Goal: Task Accomplishment & Management: Use online tool/utility

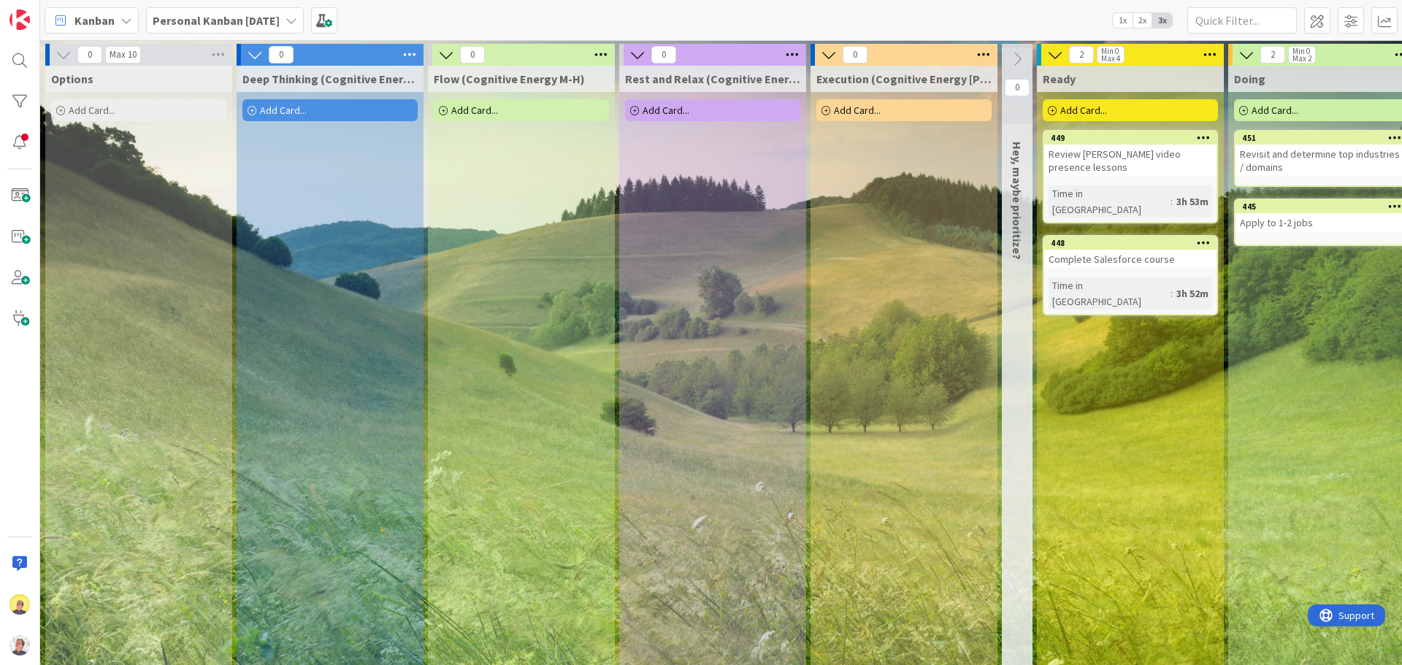
scroll to position [0, 680]
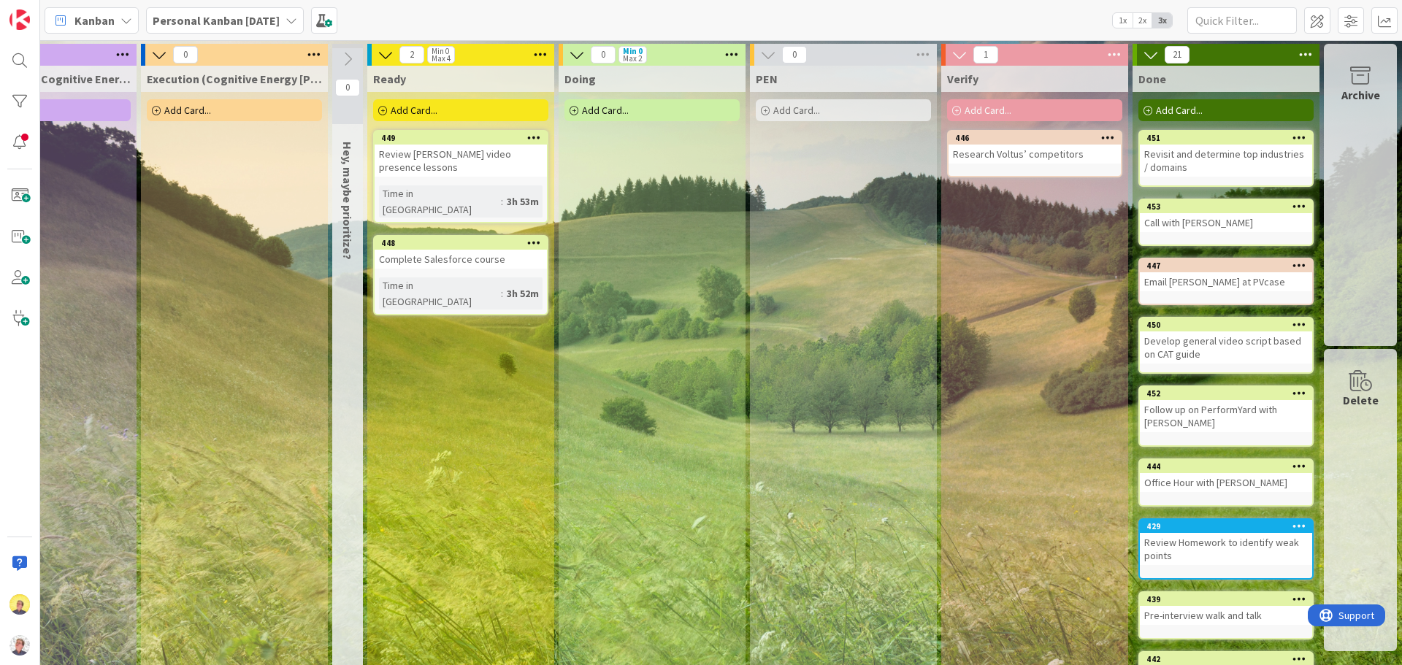
click at [649, 112] on div "Add Card..." at bounding box center [651, 110] width 175 height 22
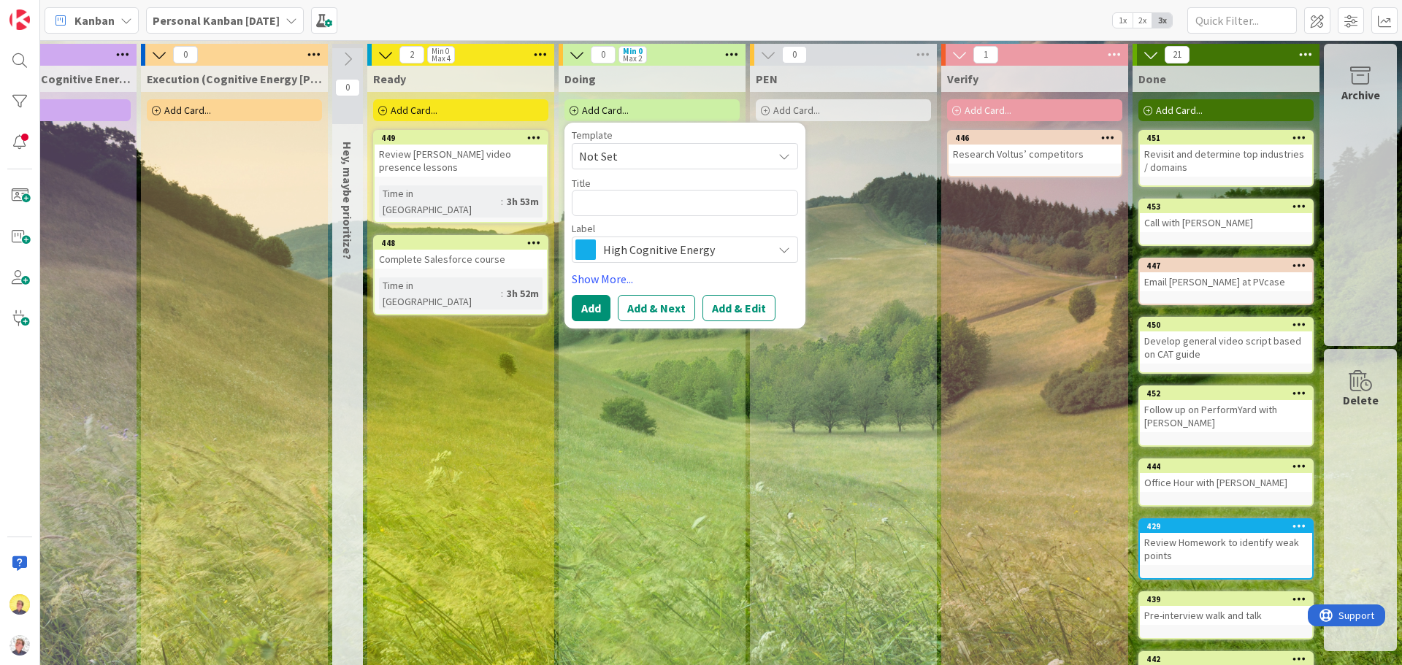
type textarea "x"
type textarea "R"
type textarea "x"
type textarea "Re"
type textarea "x"
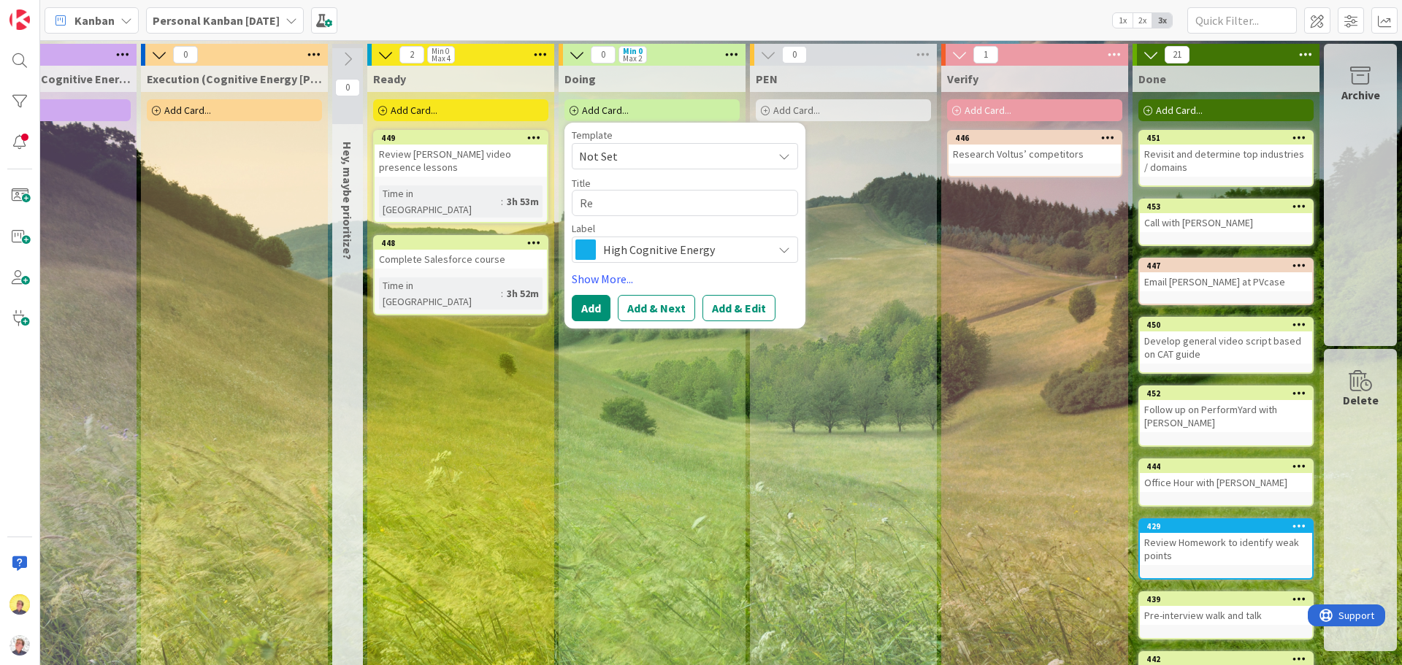
type textarea "Rea"
type textarea "x"
type textarea "Reac"
type textarea "x"
type textarea "Reach"
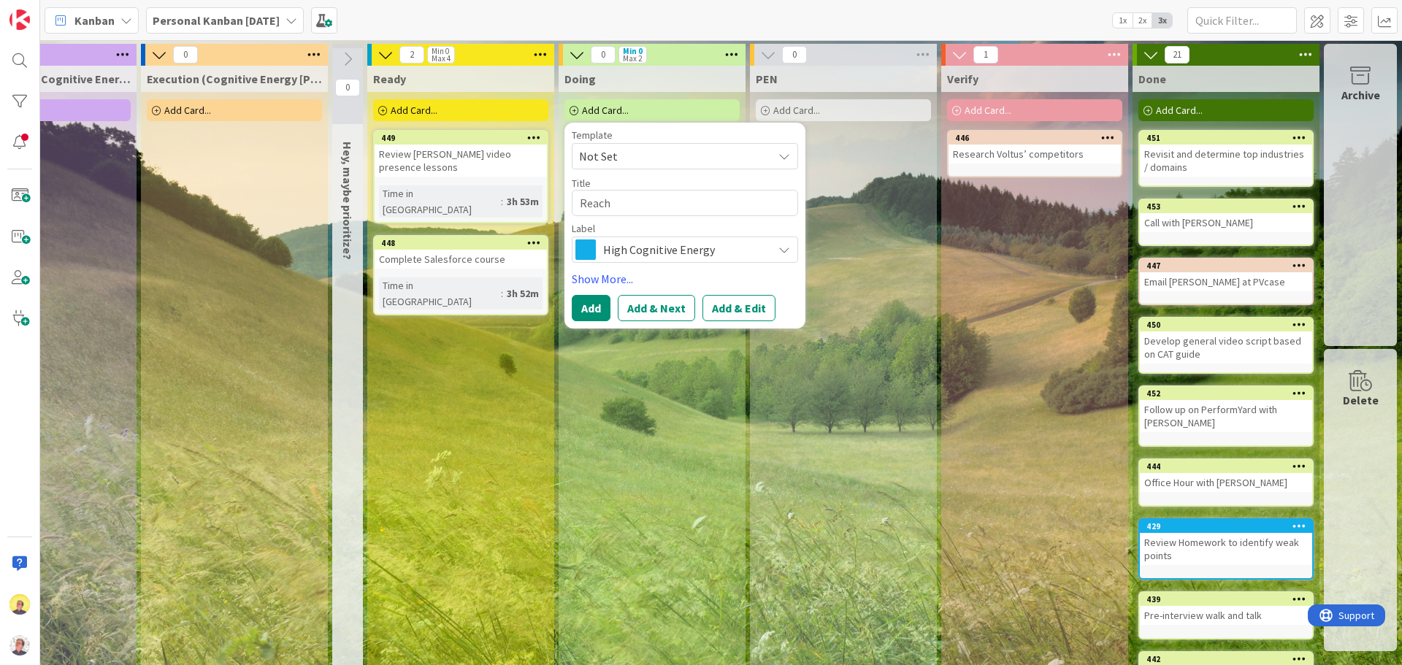
type textarea "x"
type textarea "Reach"
type textarea "x"
type textarea "Reach o"
type textarea "x"
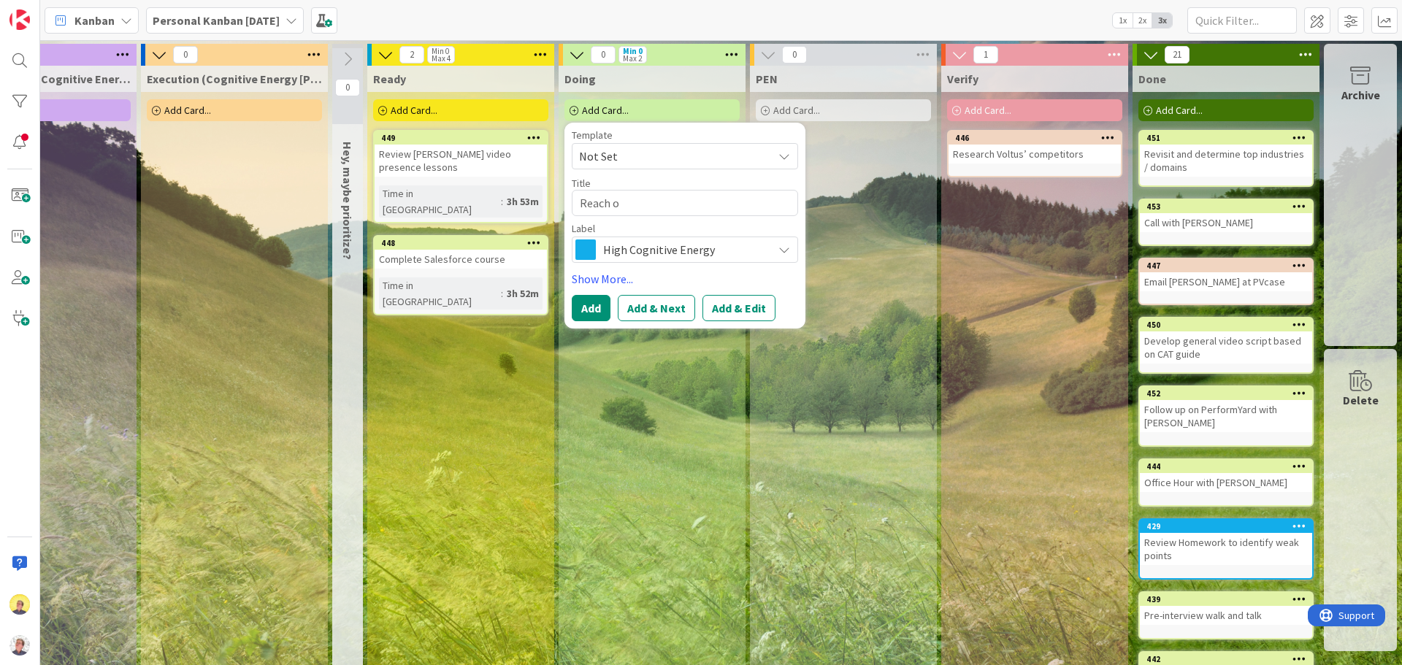
type textarea "Reach ou"
type textarea "x"
type textarea "Reach out"
type textarea "x"
type textarea "Reach out"
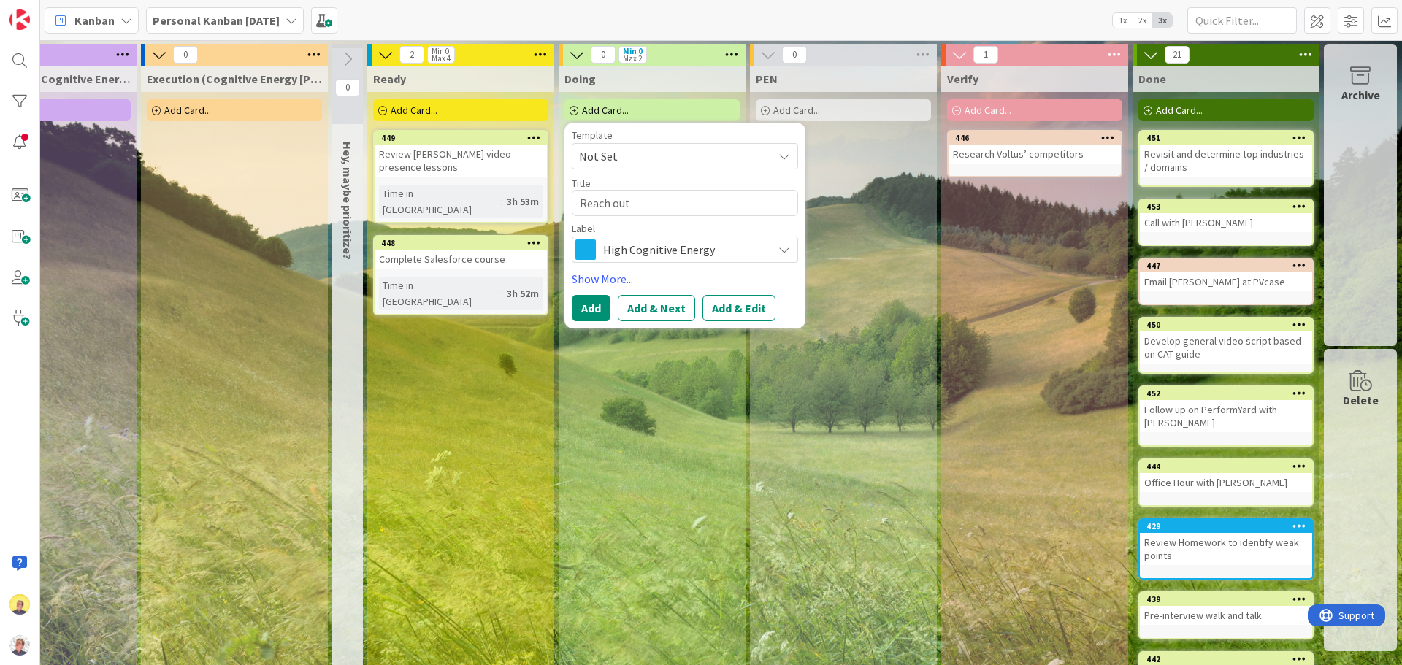
type textarea "x"
type textarea "Reach out t"
type textarea "x"
type textarea "Reach out to"
type textarea "x"
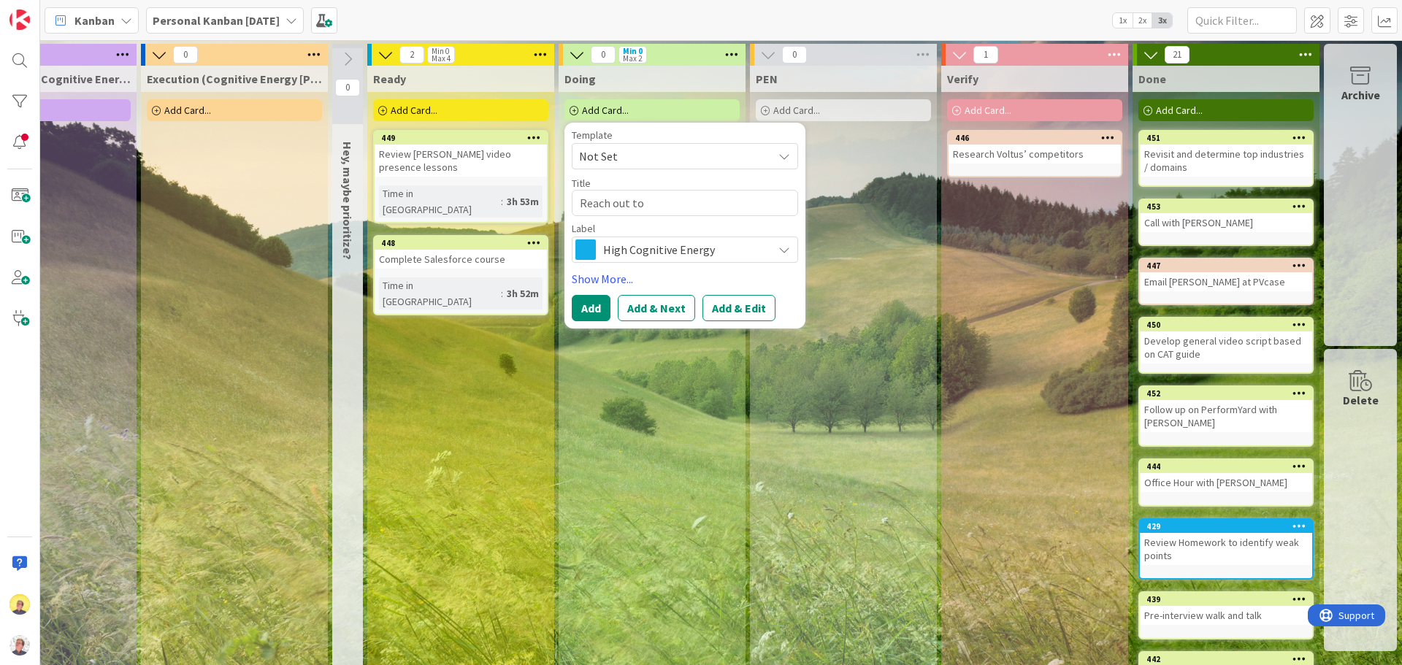
type textarea "Reach out to"
type textarea "x"
type textarea "Reach out to V"
type textarea "x"
type textarea "Reach out to VP"
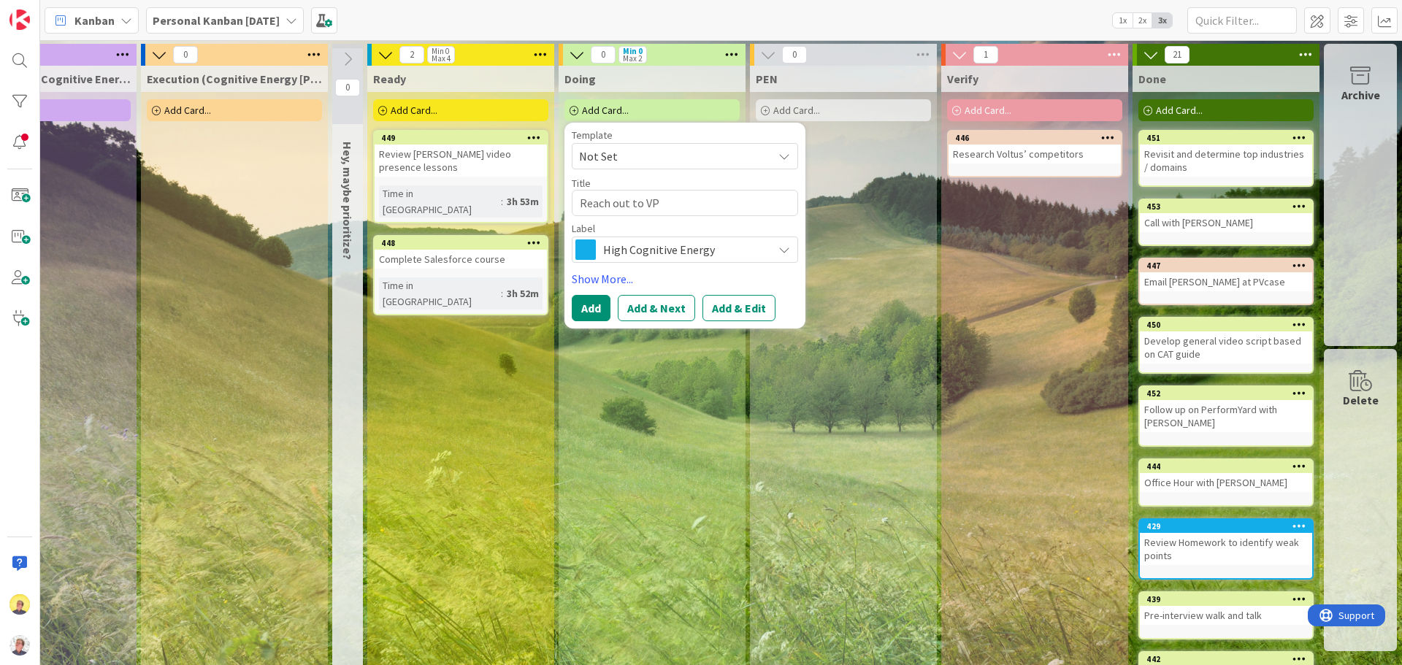
type textarea "x"
type textarea "Reach out to VP"
type textarea "x"
type textarea "Reach out to VP o"
type textarea "x"
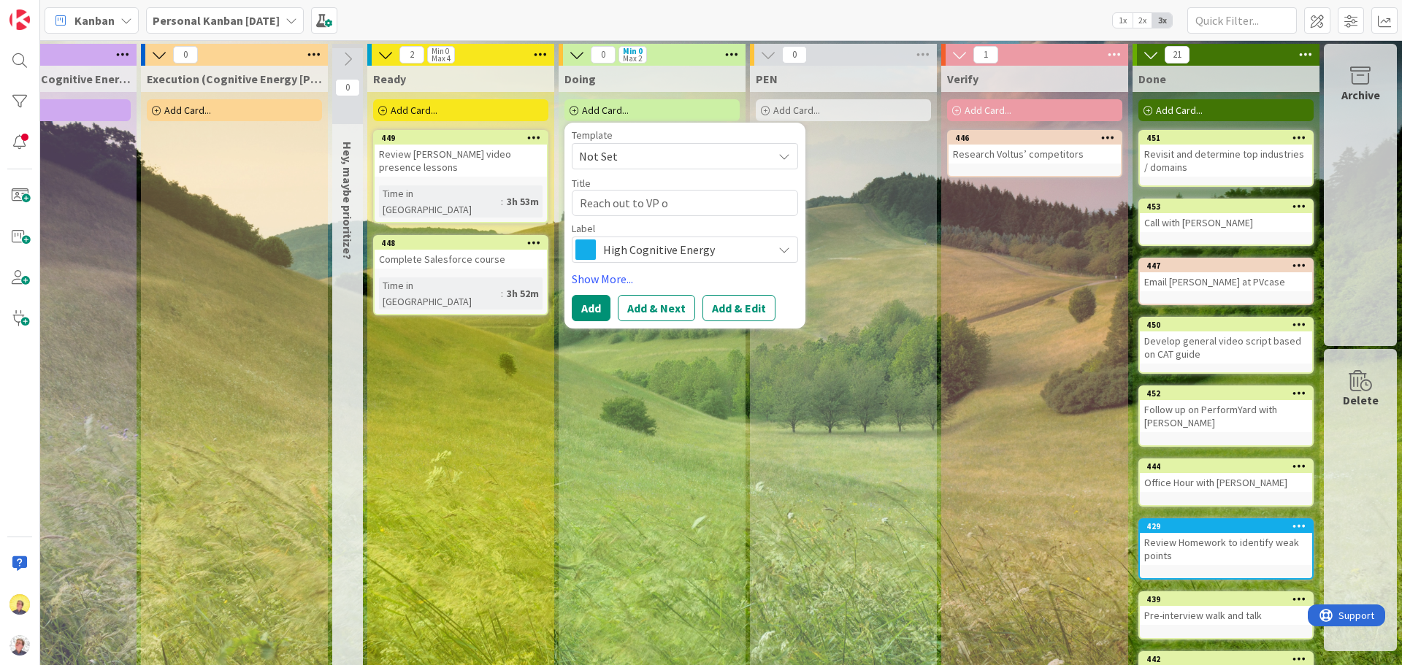
type textarea "Reach out to VP of"
type textarea "x"
type textarea "Reach out to VP of"
type textarea "x"
type textarea "Reach out to VP of C"
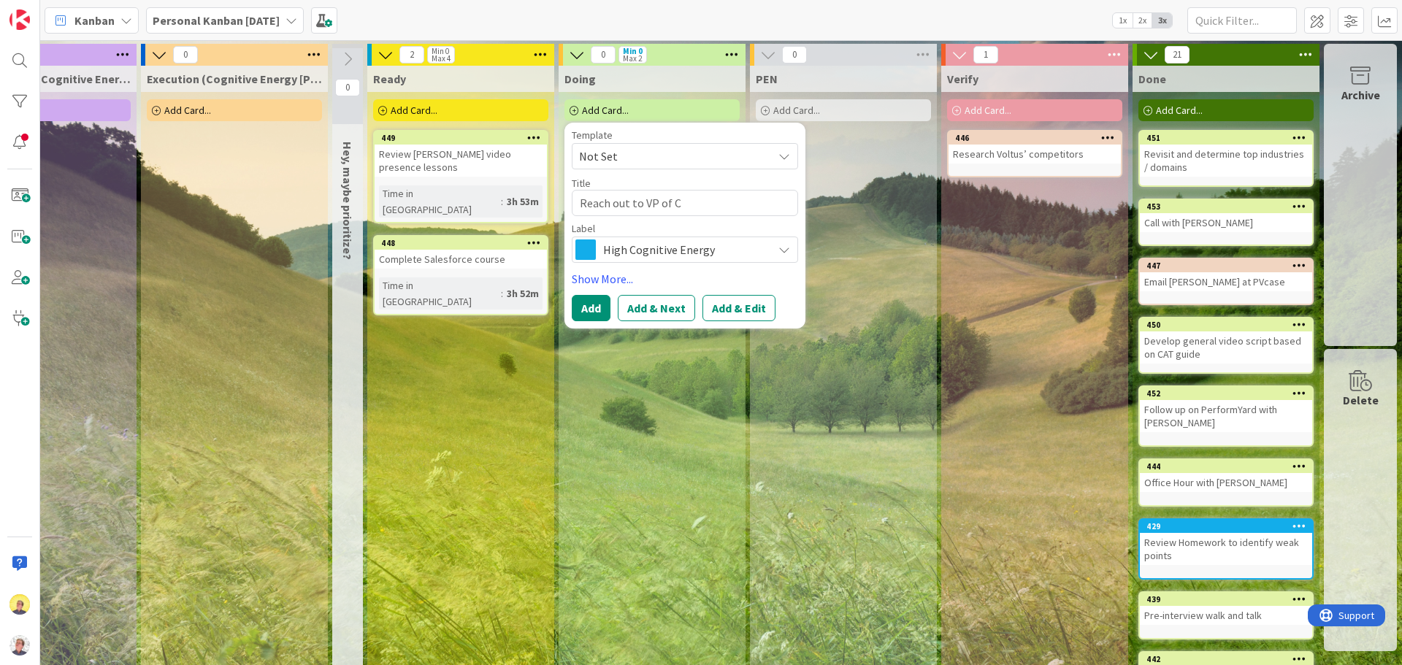
type textarea "x"
type textarea "Reach out to VP of CS"
type textarea "x"
type textarea "Reach out to VP of CS a"
type textarea "x"
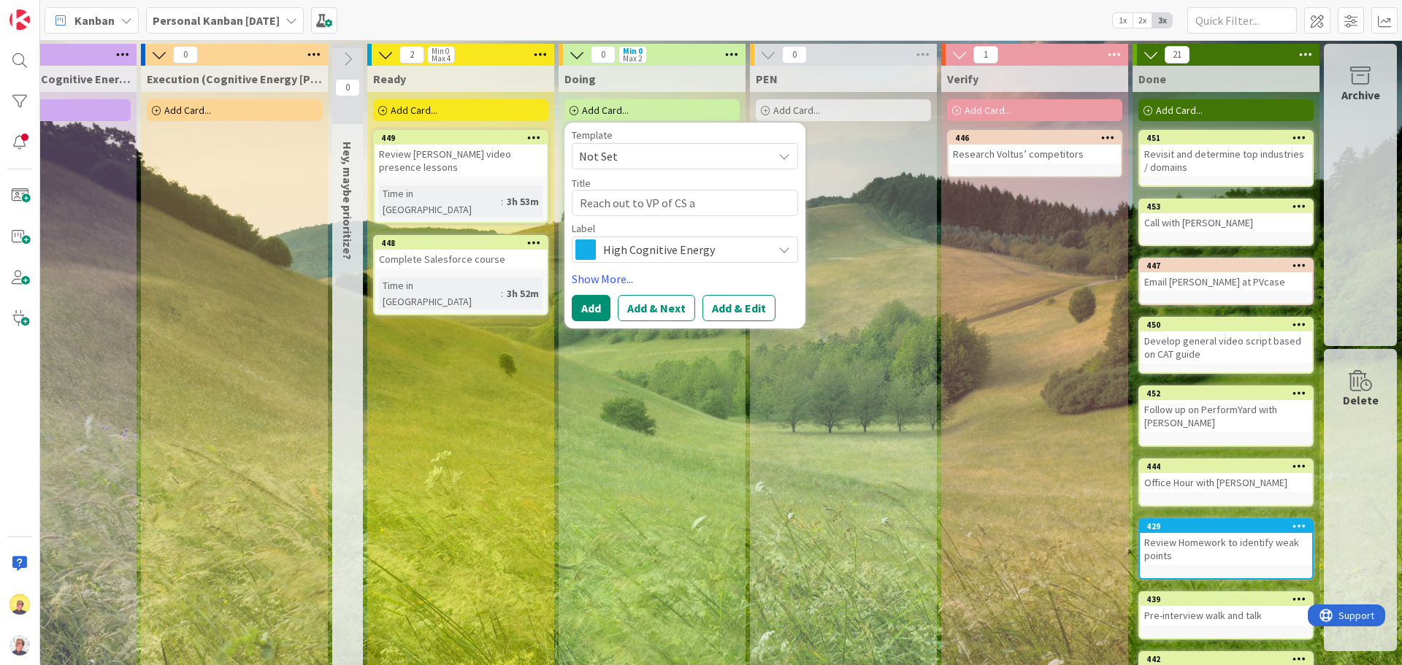
type textarea "Reach out to VP of CS at"
type textarea "x"
type textarea "Reach out to VP of CS at"
type textarea "x"
type textarea "Reach out to VP of CS at P"
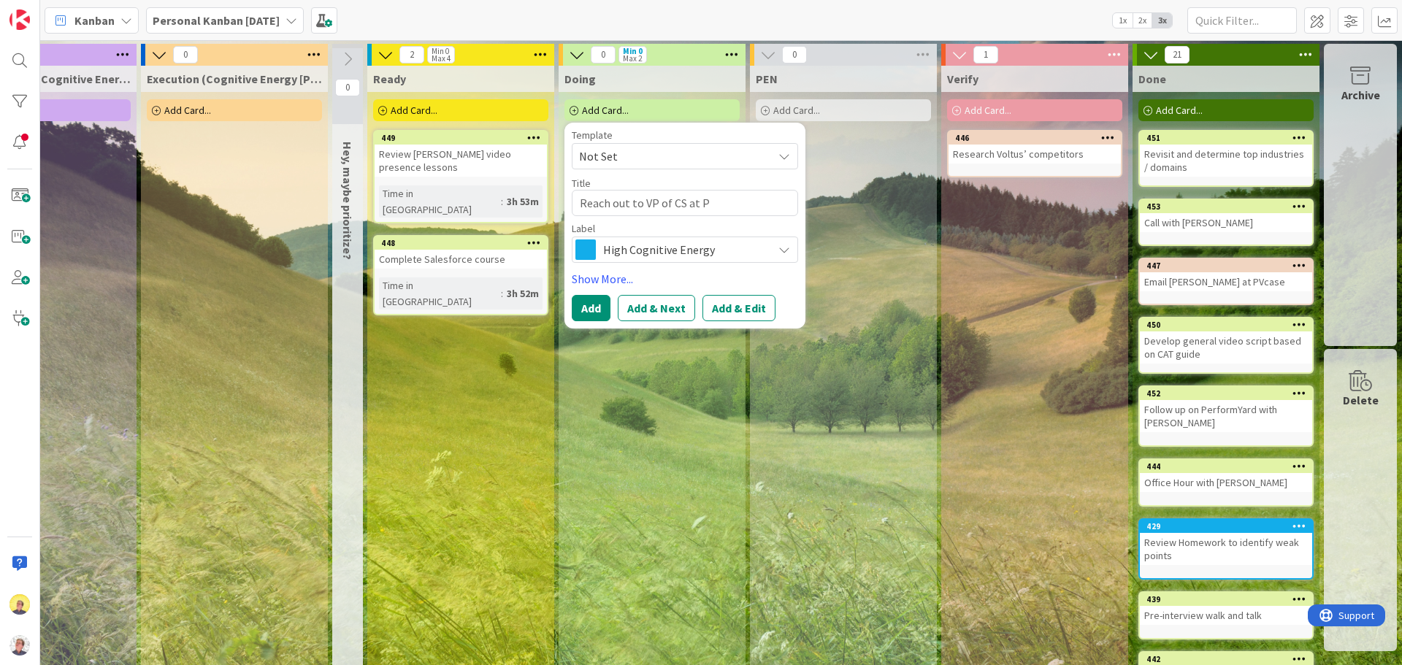
type textarea "x"
type textarea "Reach out to VP of CS at Pe"
type textarea "x"
type textarea "Reach out to VP of CS at Per"
type textarea "x"
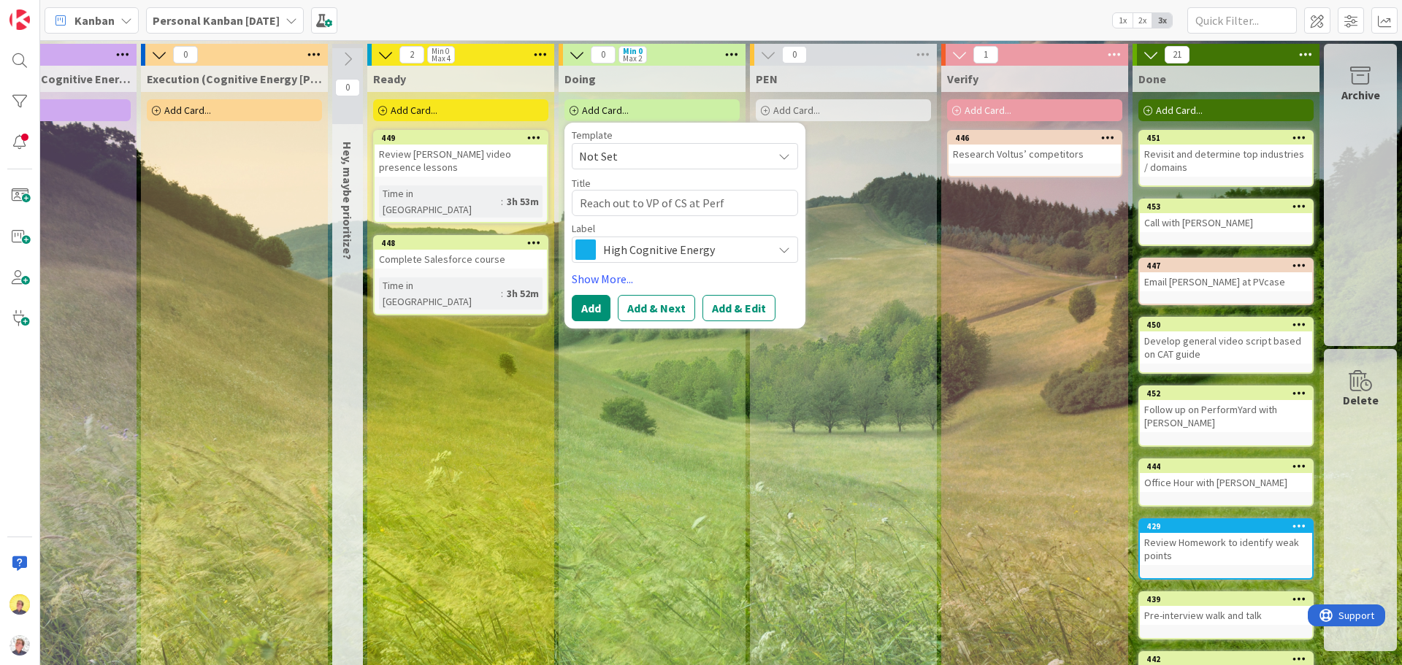
type textarea "Reach out to VP of CS at Perfo"
type textarea "x"
type textarea "Reach out to VP of CS at Perfor"
type textarea "x"
type textarea "Reach out to VP of CS at Perform"
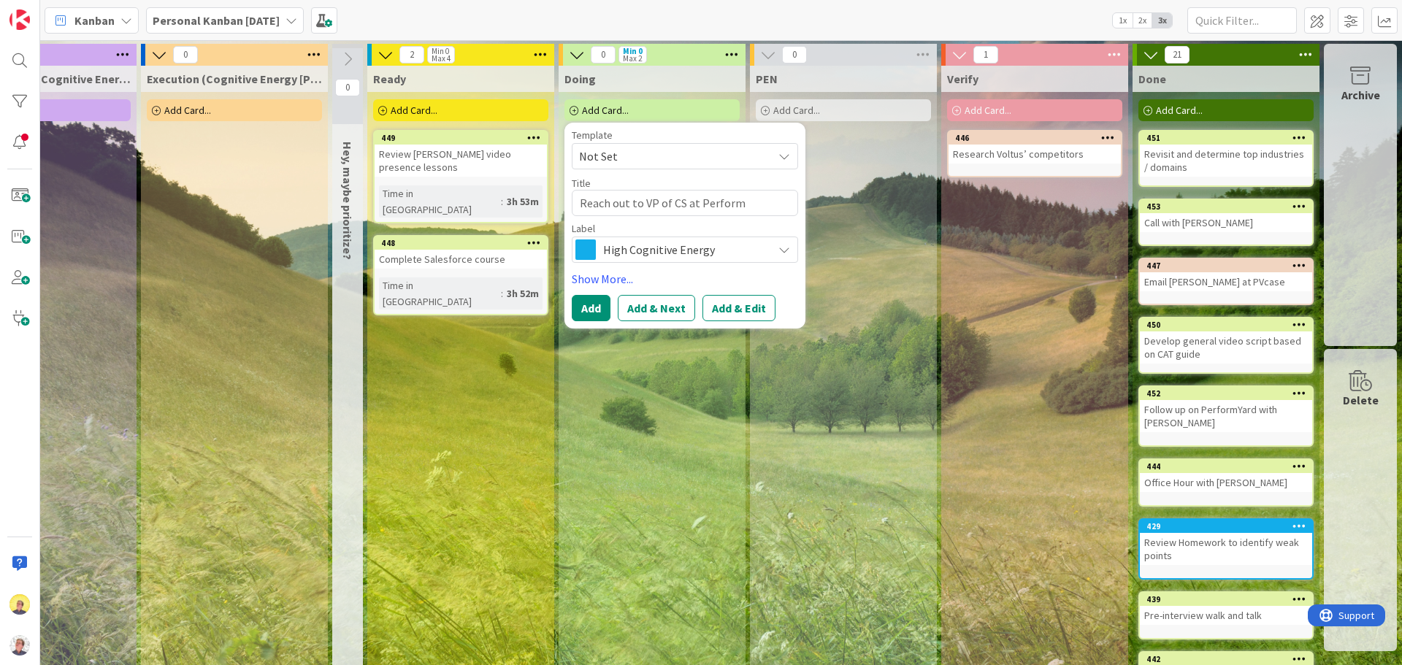
type textarea "x"
type textarea "Reach out to VP of CS at PerformY"
type textarea "x"
type textarea "Reach out to VP of CS at PerformYa"
type textarea "x"
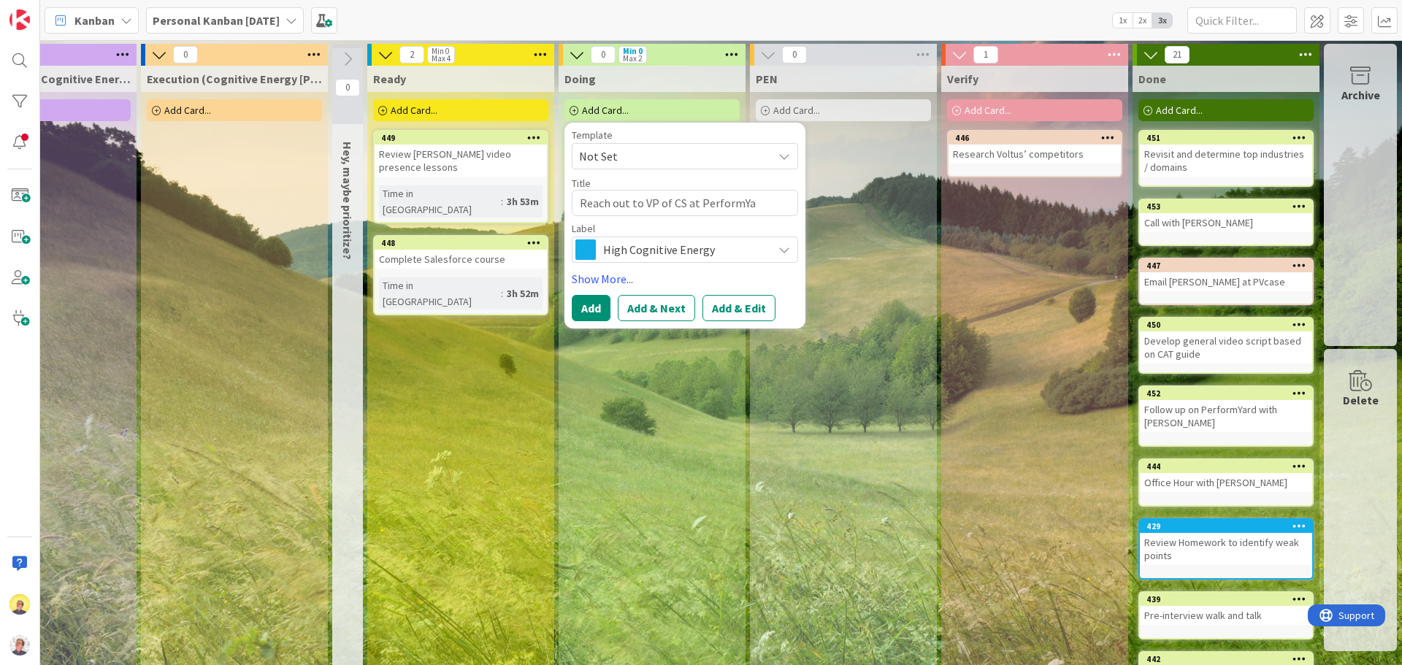
type textarea "Reach out to VP of CS at PerformYar"
type textarea "x"
type textarea "Reach out to VP of CS at PerformYard"
click at [738, 252] on span "High Cognitive Energy" at bounding box center [684, 249] width 162 height 20
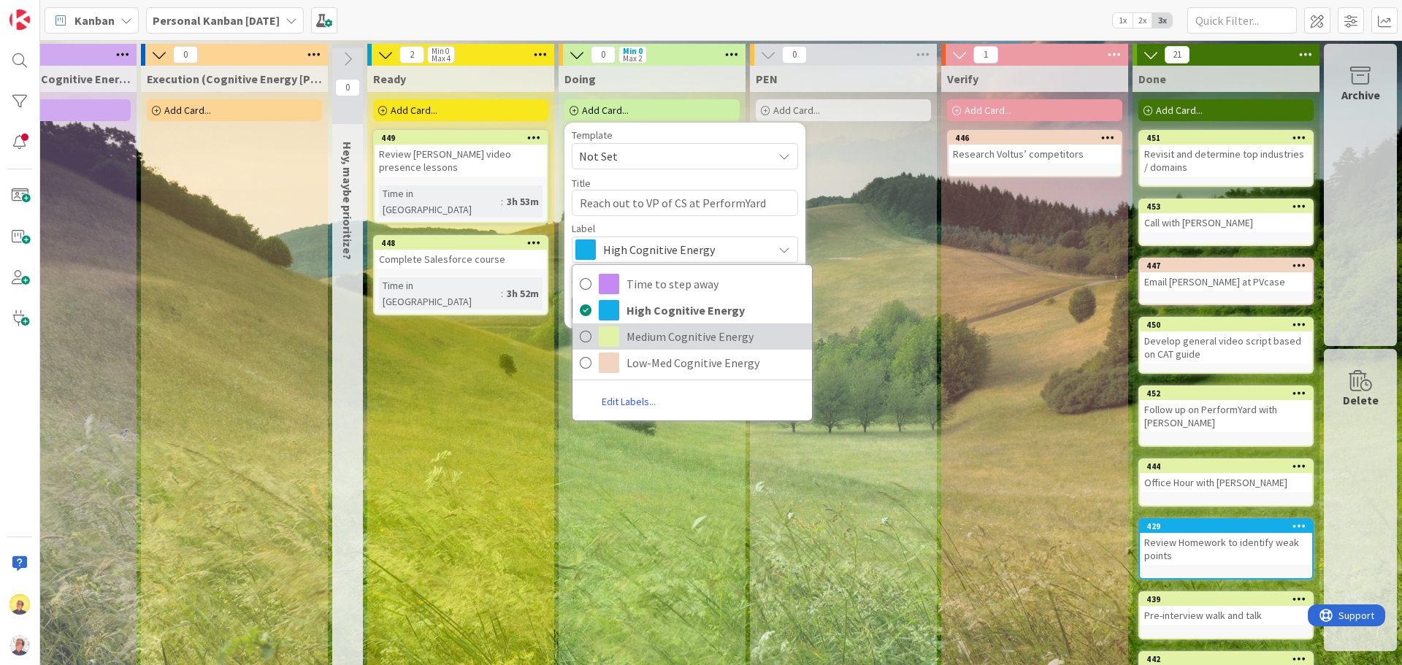
click at [678, 343] on span "Medium Cognitive Energy" at bounding box center [715, 337] width 178 height 22
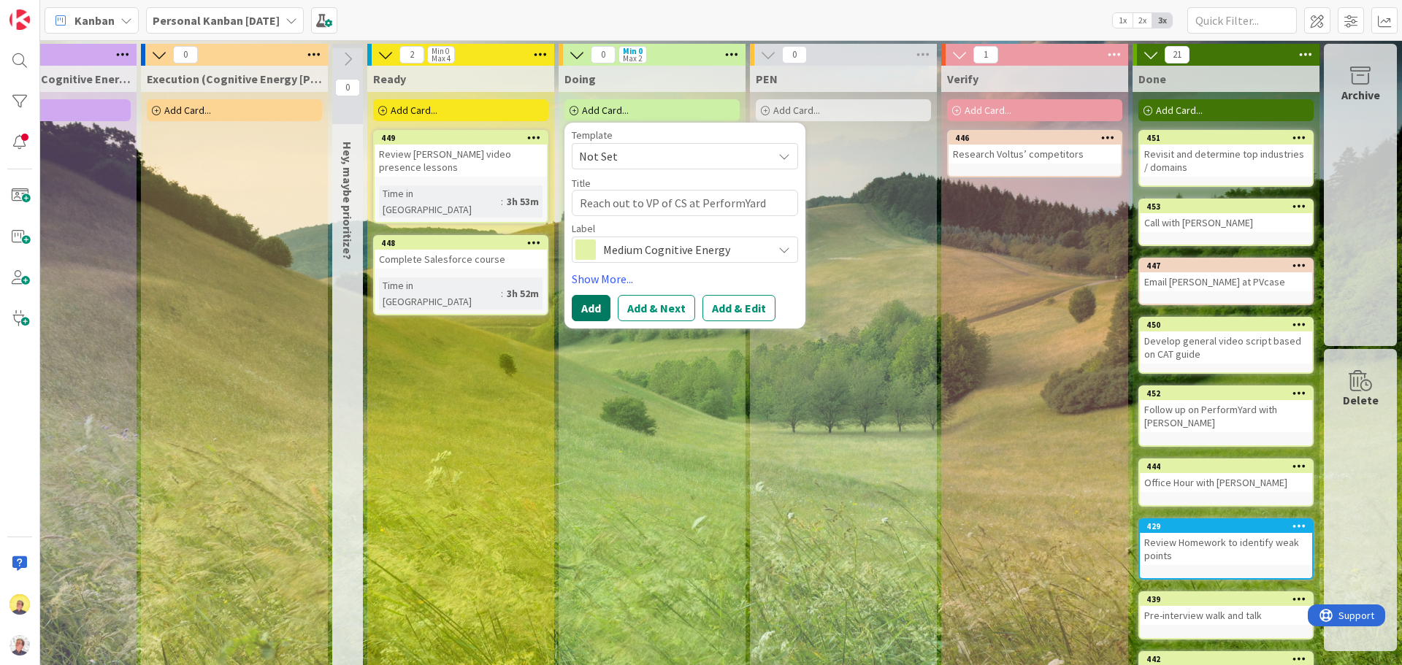
click at [581, 313] on button "Add" at bounding box center [591, 308] width 39 height 26
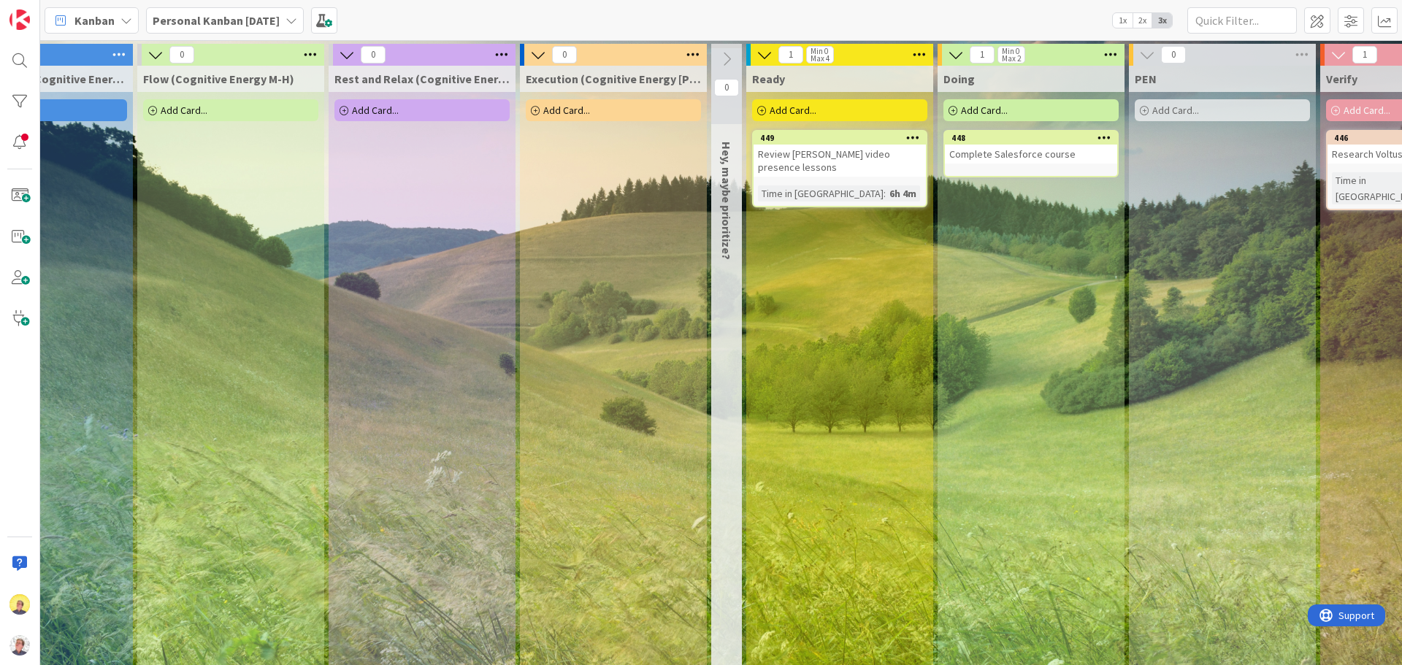
scroll to position [0, 329]
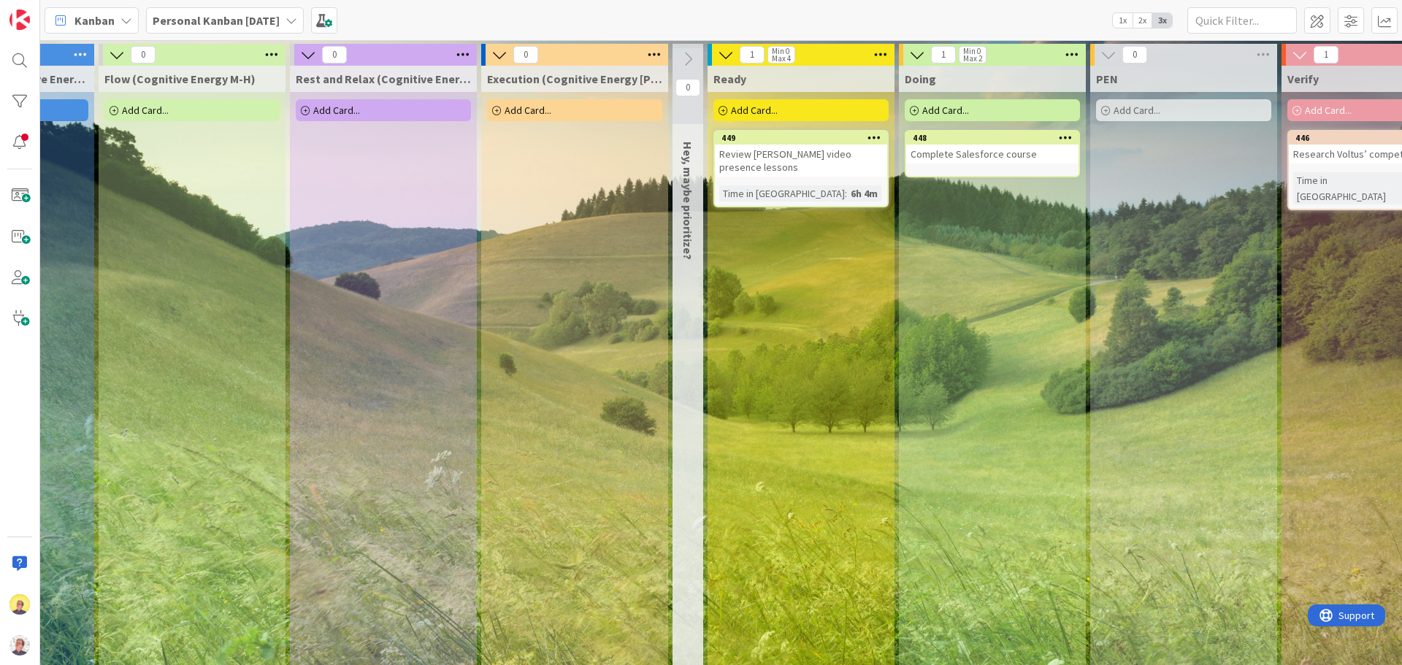
click at [779, 115] on div "Add Card..." at bounding box center [800, 110] width 175 height 22
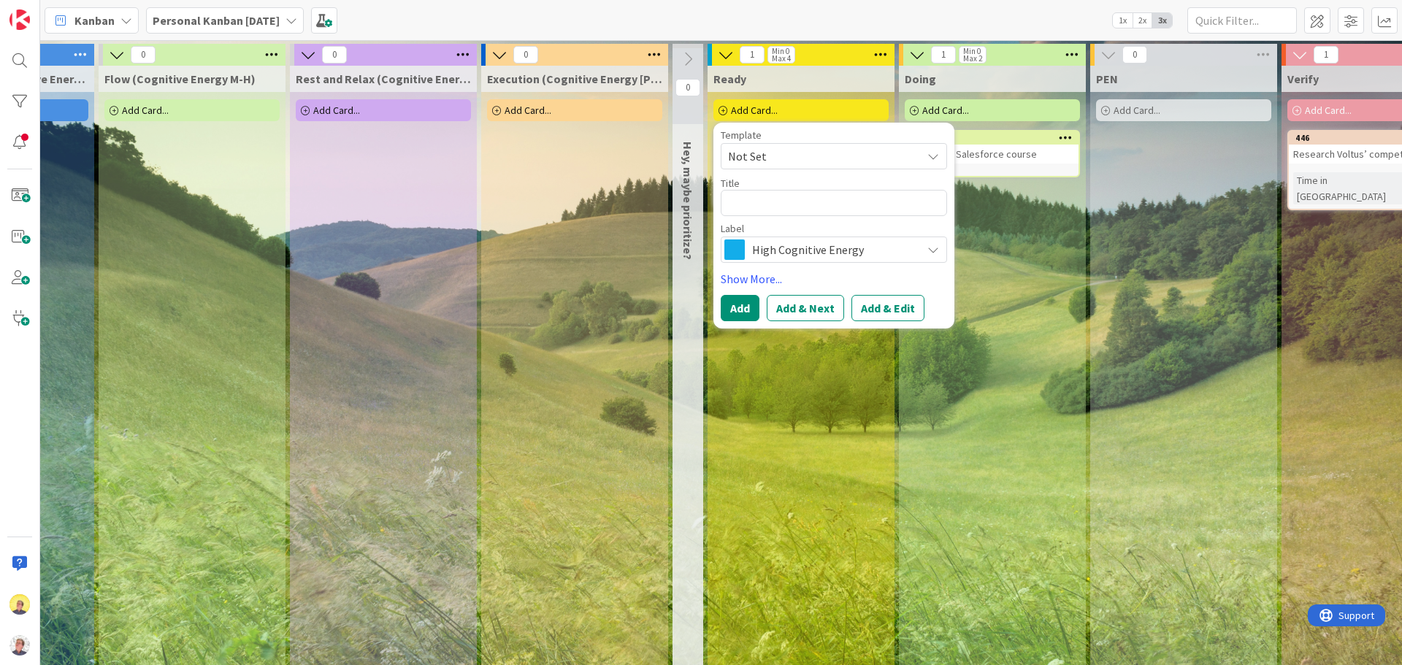
type textarea "x"
type textarea "R"
type textarea "x"
type textarea "Re"
type textarea "x"
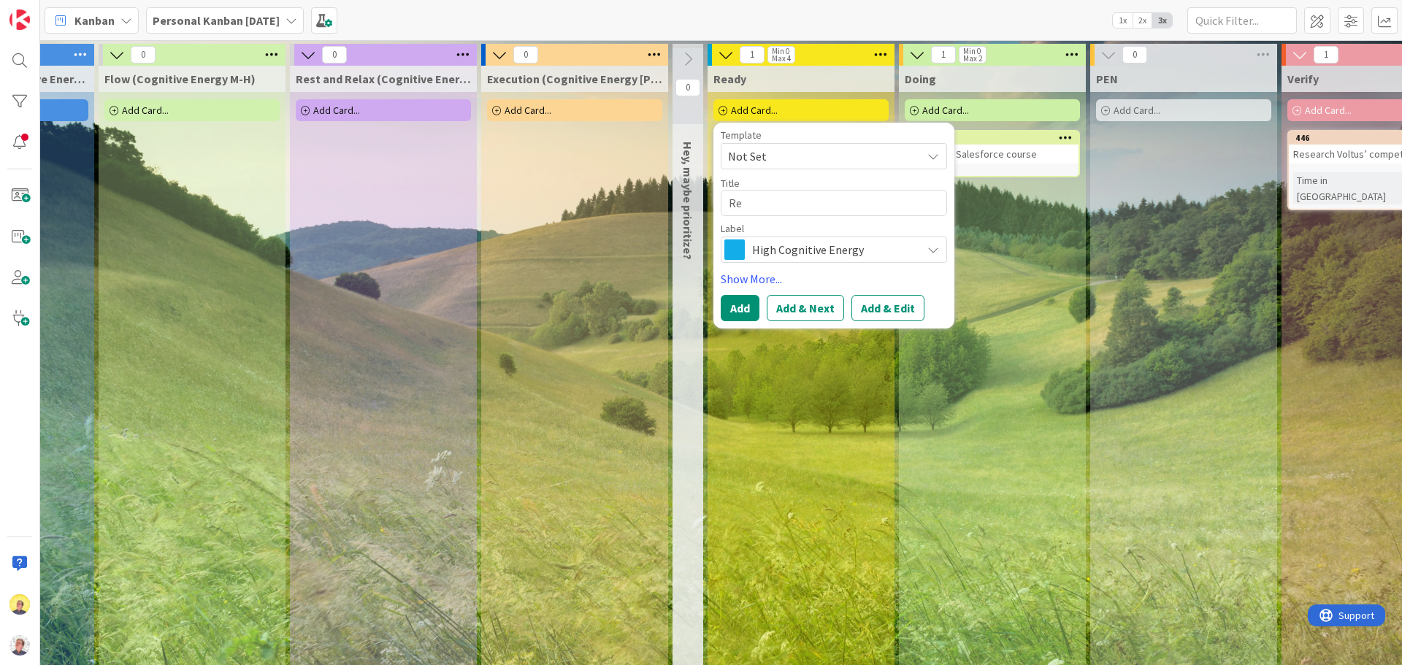
type textarea "Ref"
type textarea "x"
type textarea "Refl"
type textarea "x"
type textarea "Refle"
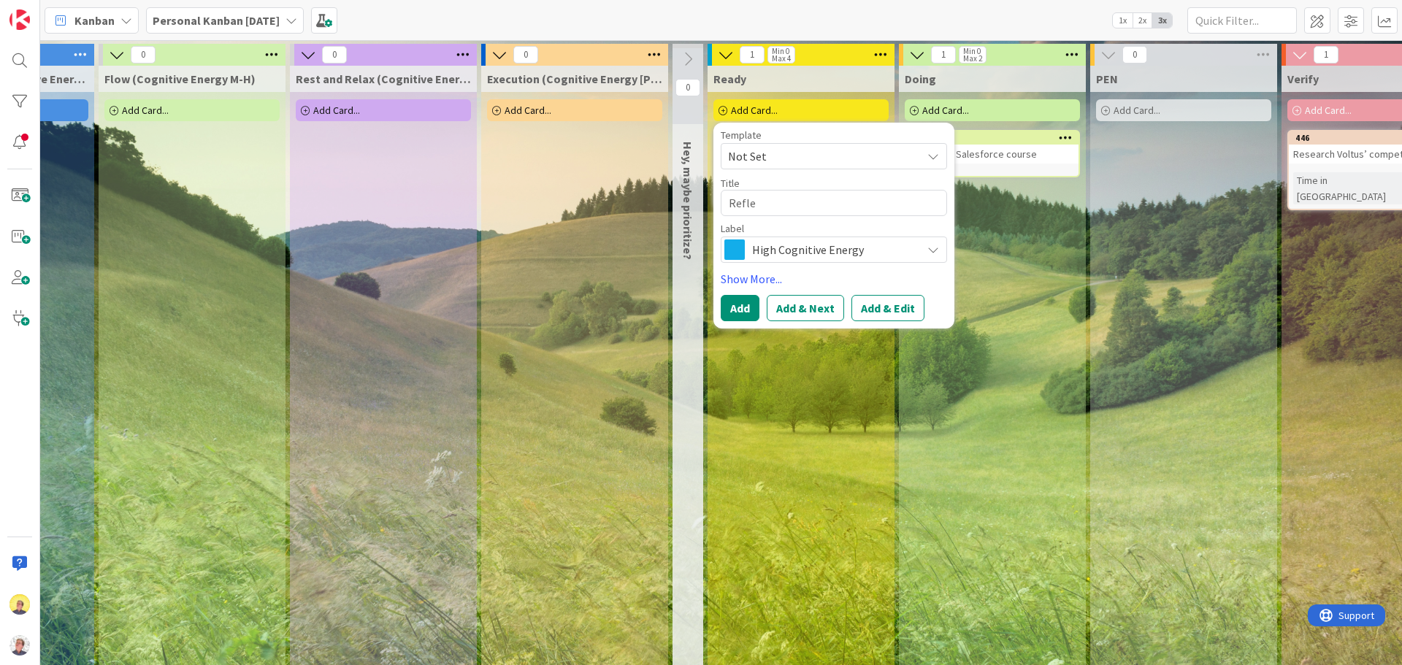
type textarea "x"
type textarea "Reflec"
type textarea "x"
type textarea "Reflect"
type textarea "x"
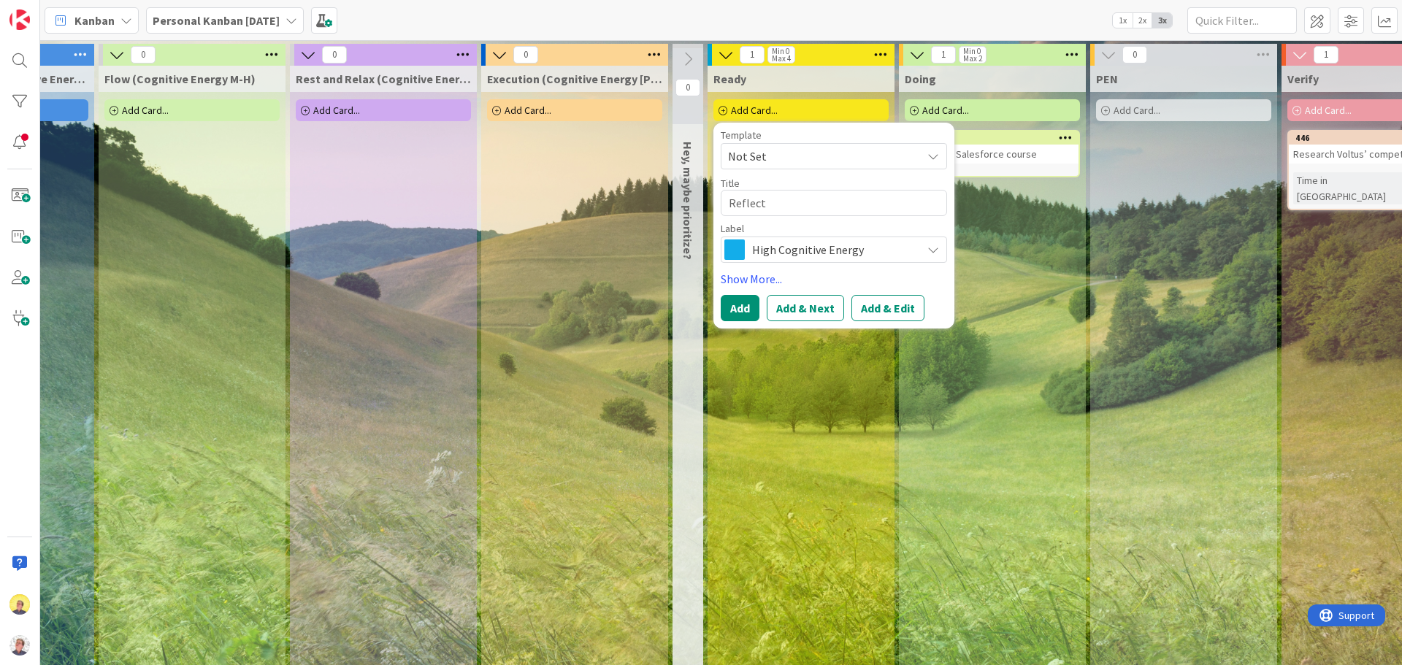
type textarea "Reflect"
type textarea "x"
type textarea "Reflect an"
type textarea "x"
type textarea "Reflect and"
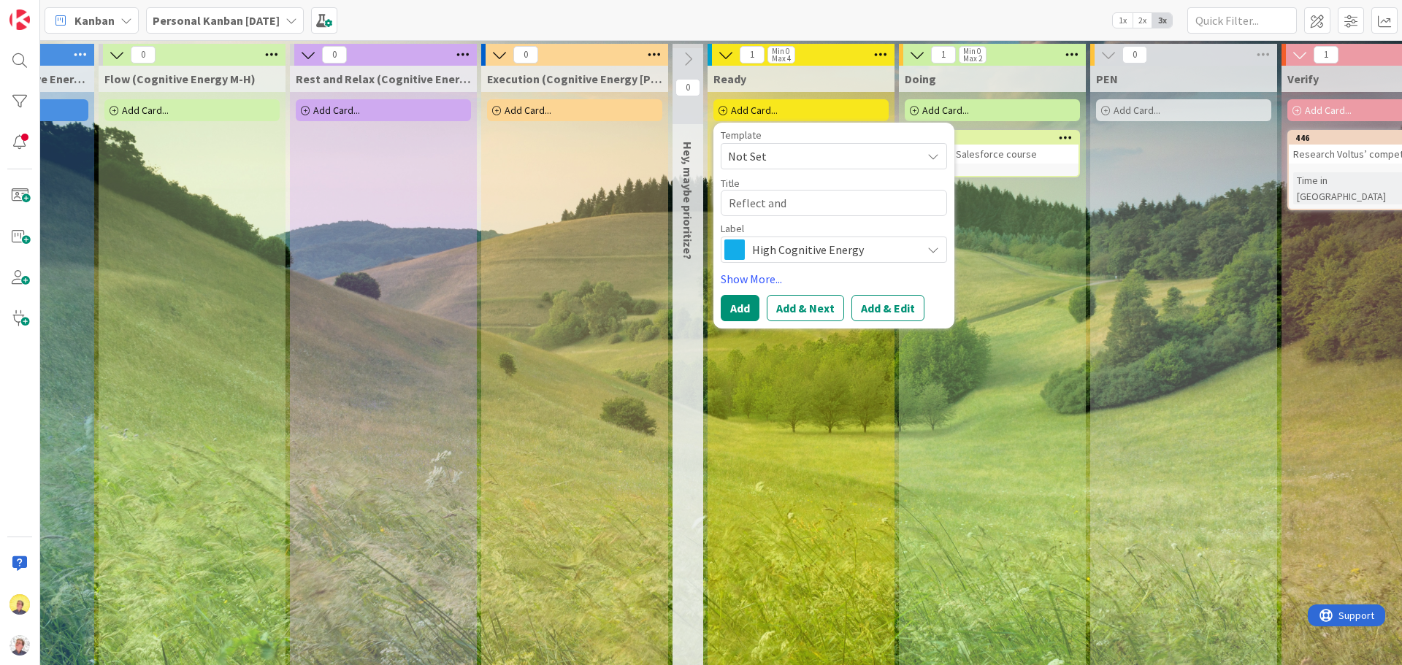
type textarea "x"
type textarea "Reflect and"
type textarea "x"
type textarea "Reflect and P"
type textarea "x"
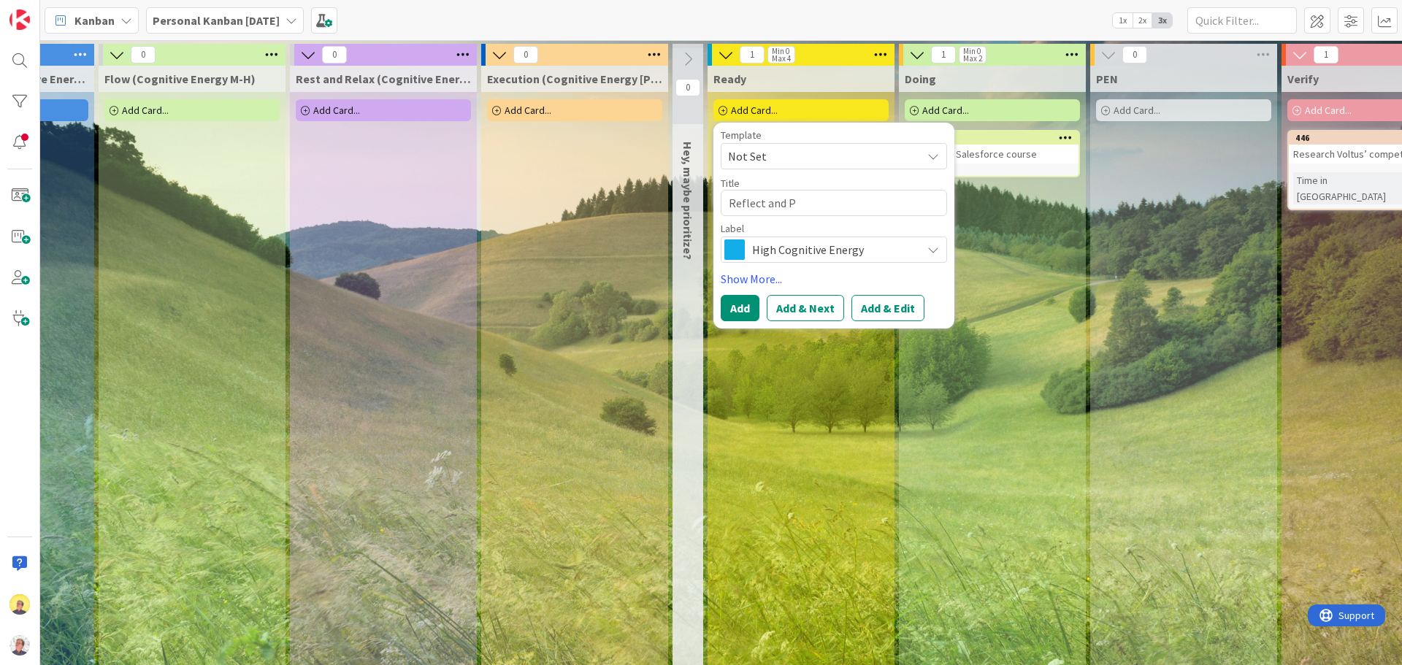
type textarea "Reflect and Pr"
type textarea "x"
type textarea "Reflect and Pre"
type textarea "x"
type textarea "Reflect and Prep"
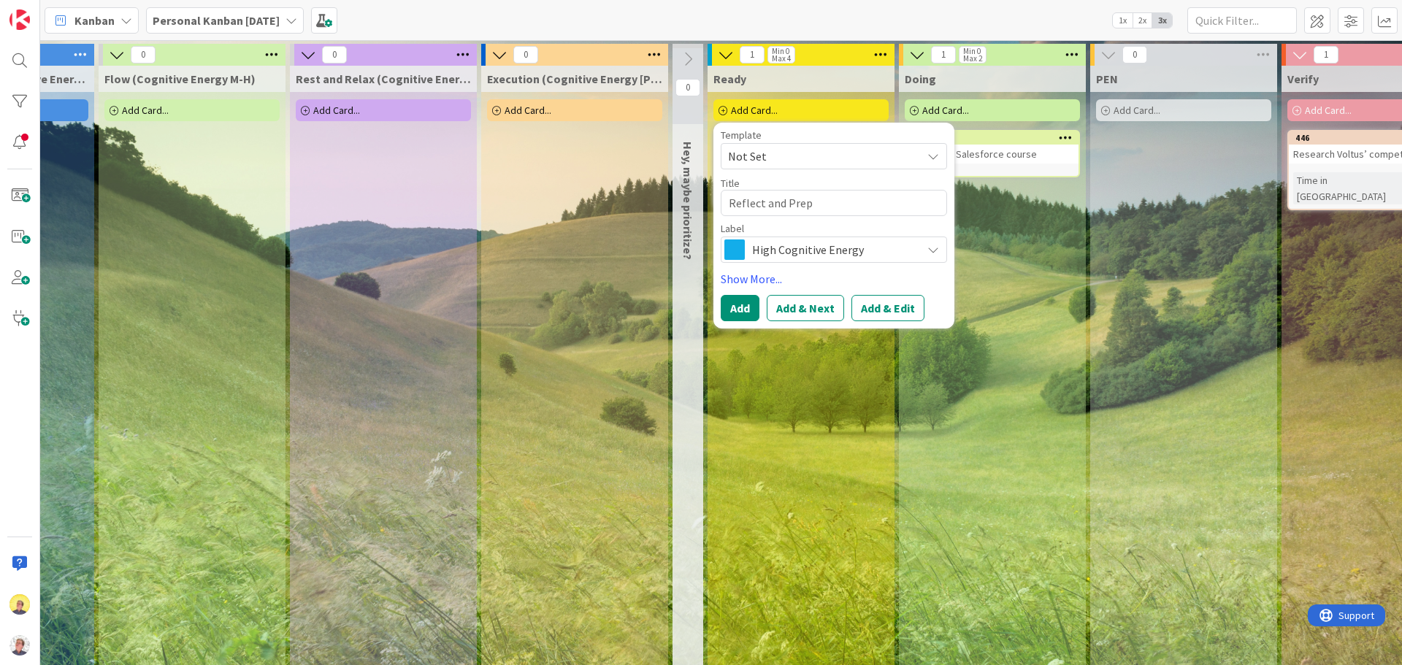
click at [852, 250] on span "High Cognitive Energy" at bounding box center [833, 249] width 162 height 20
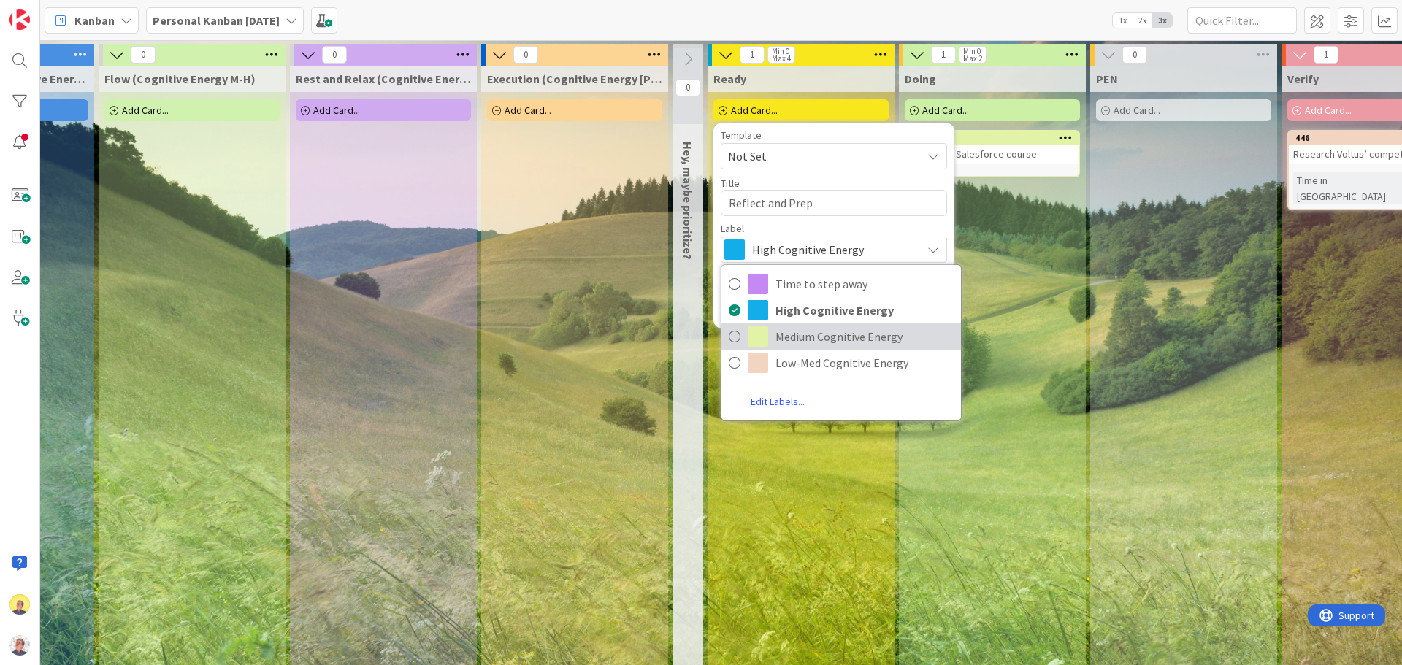
click at [807, 340] on span "Medium Cognitive Energy" at bounding box center [864, 337] width 178 height 22
type textarea "x"
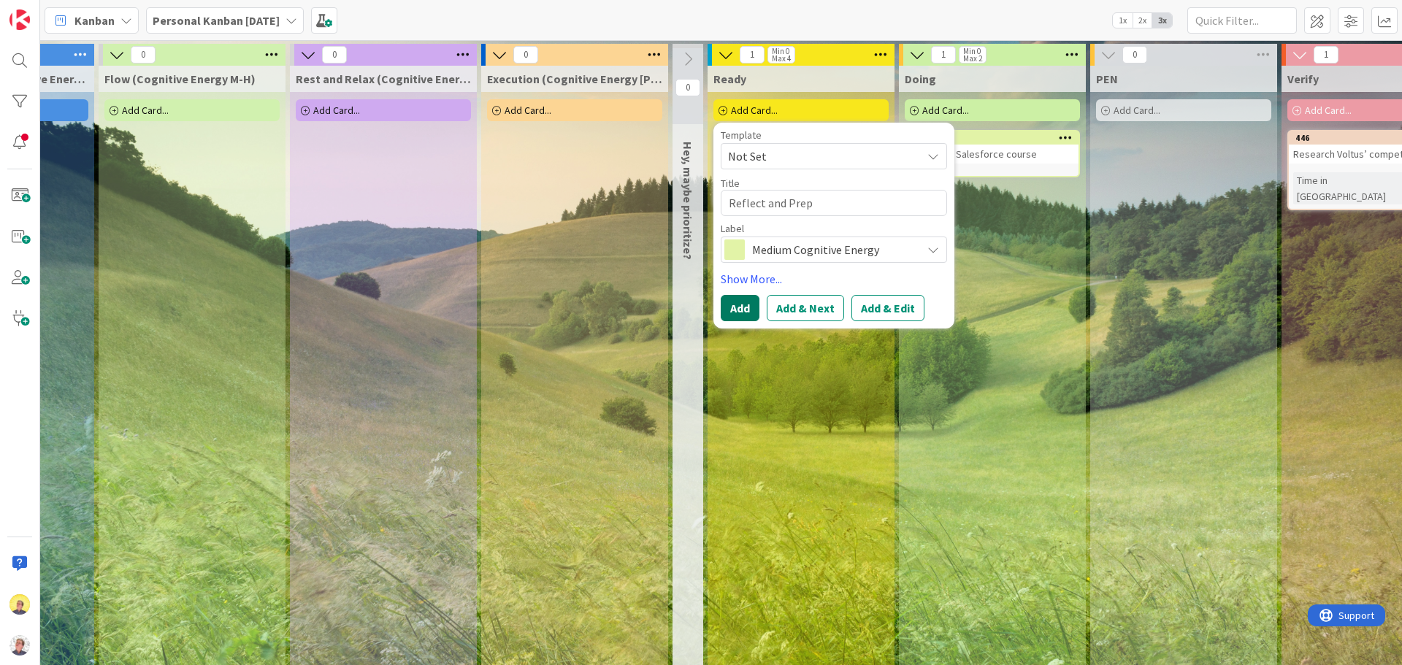
click at [742, 315] on button "Add" at bounding box center [740, 308] width 39 height 26
